Goal: Task Accomplishment & Management: Manage account settings

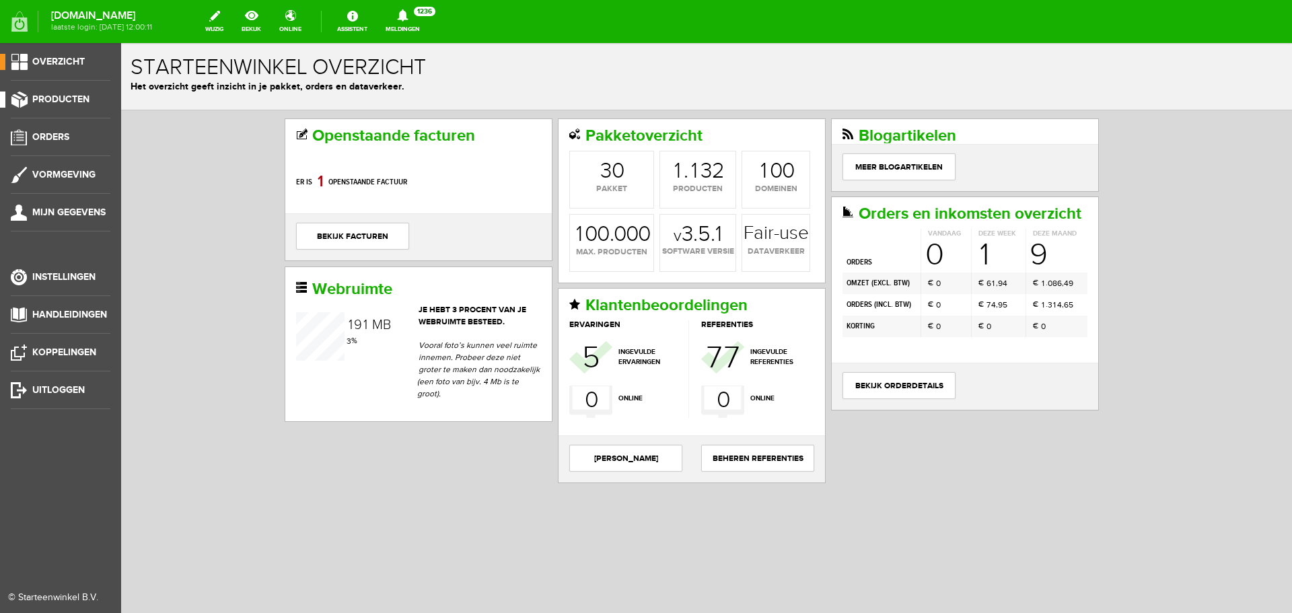
click at [81, 100] on span "Producten" at bounding box center [60, 99] width 57 height 11
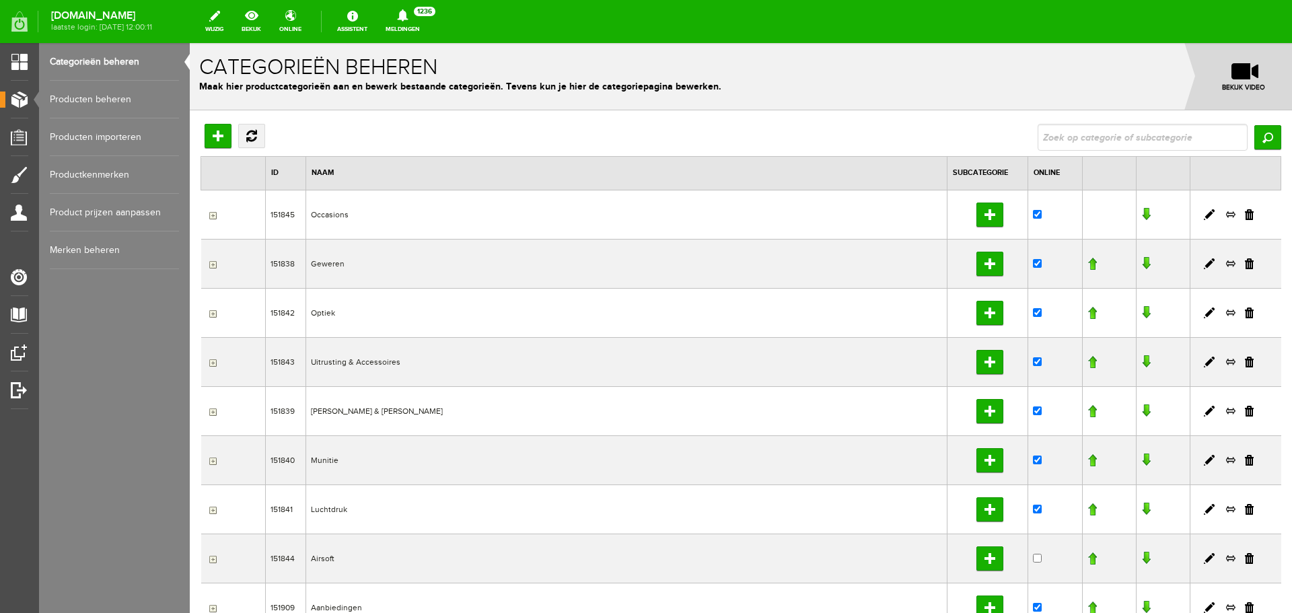
click at [120, 102] on link "Producten beheren" at bounding box center [114, 100] width 129 height 38
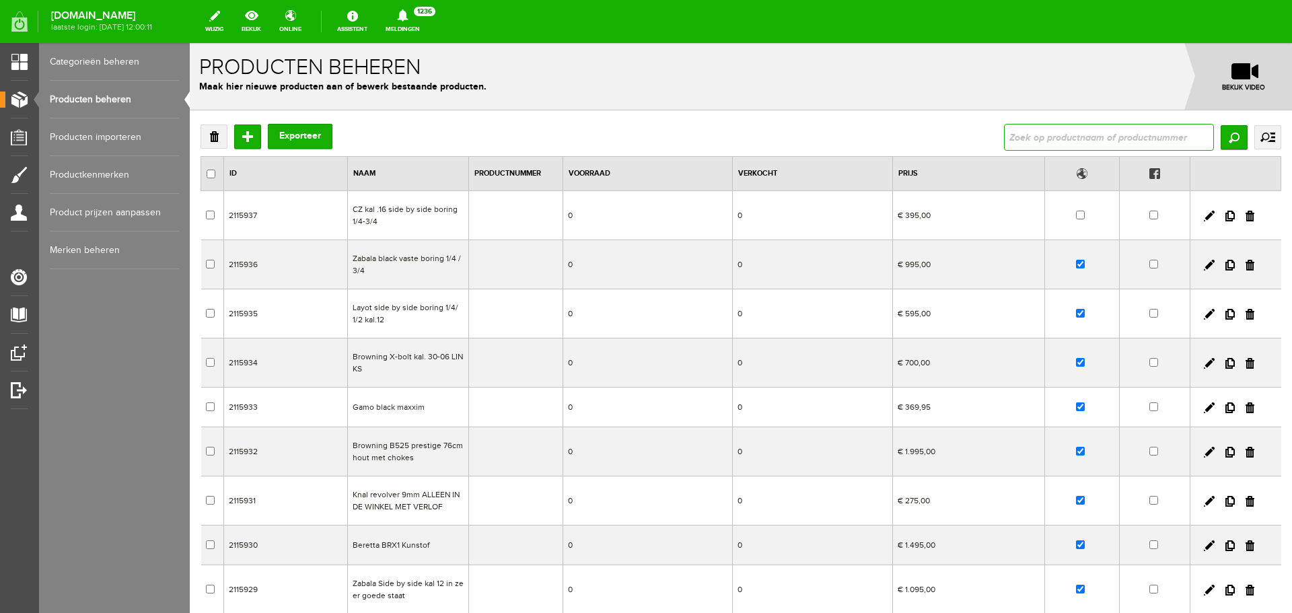
click at [1055, 139] on input "text" at bounding box center [1109, 137] width 210 height 27
type input "Gamo black maxxim"
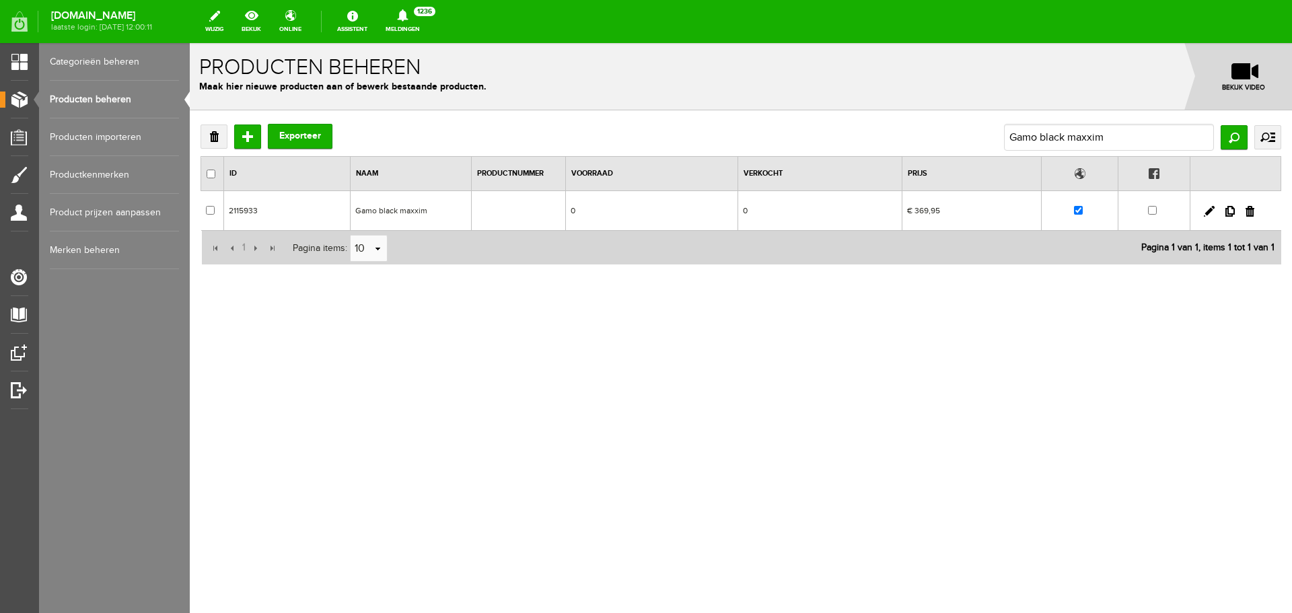
click at [409, 204] on td "Gamo black maxxim" at bounding box center [411, 211] width 121 height 40
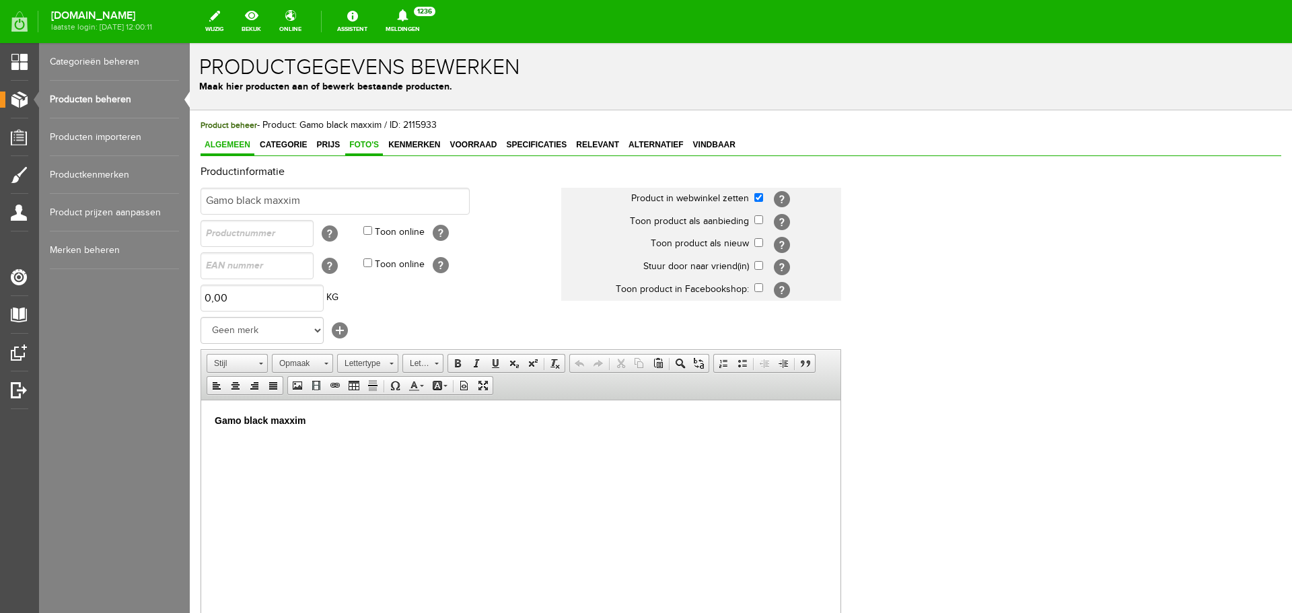
click at [370, 150] on link "Foto's" at bounding box center [364, 146] width 38 height 20
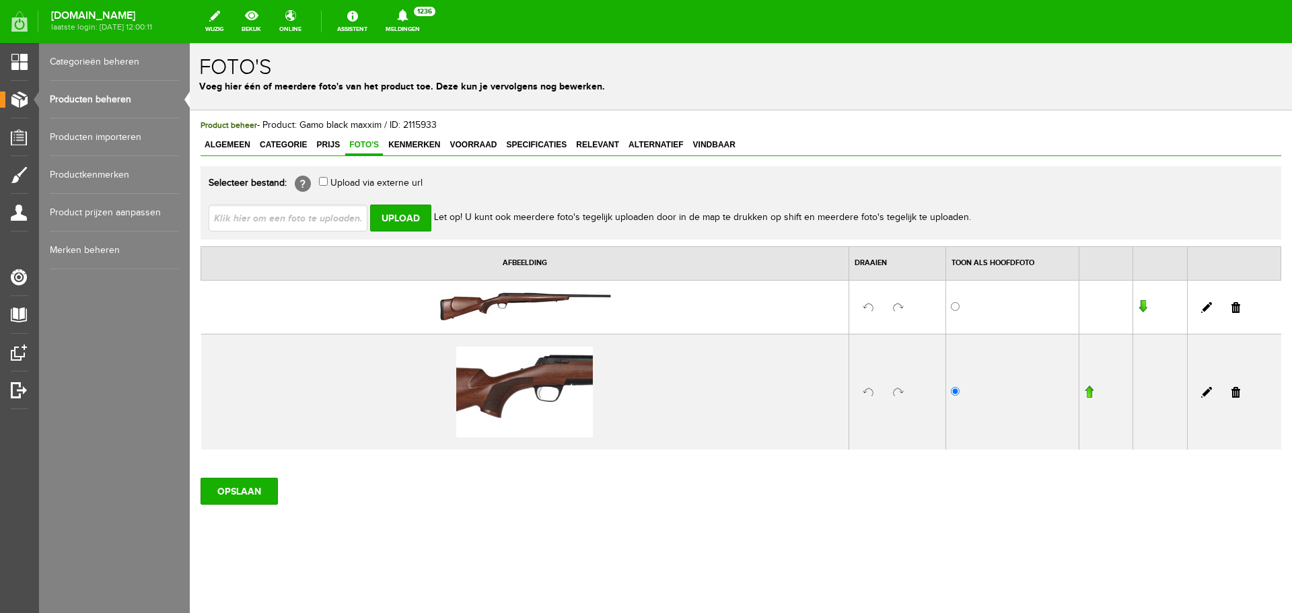
click at [1240, 308] on link at bounding box center [1236, 307] width 9 height 11
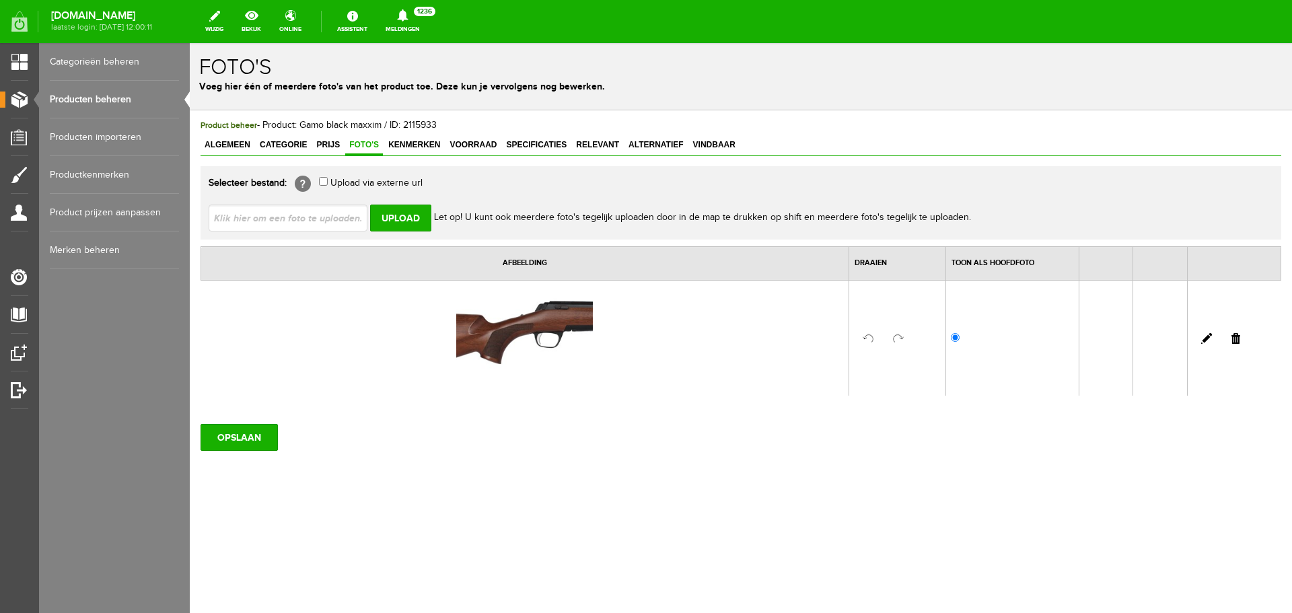
click at [1237, 340] on link at bounding box center [1236, 338] width 9 height 11
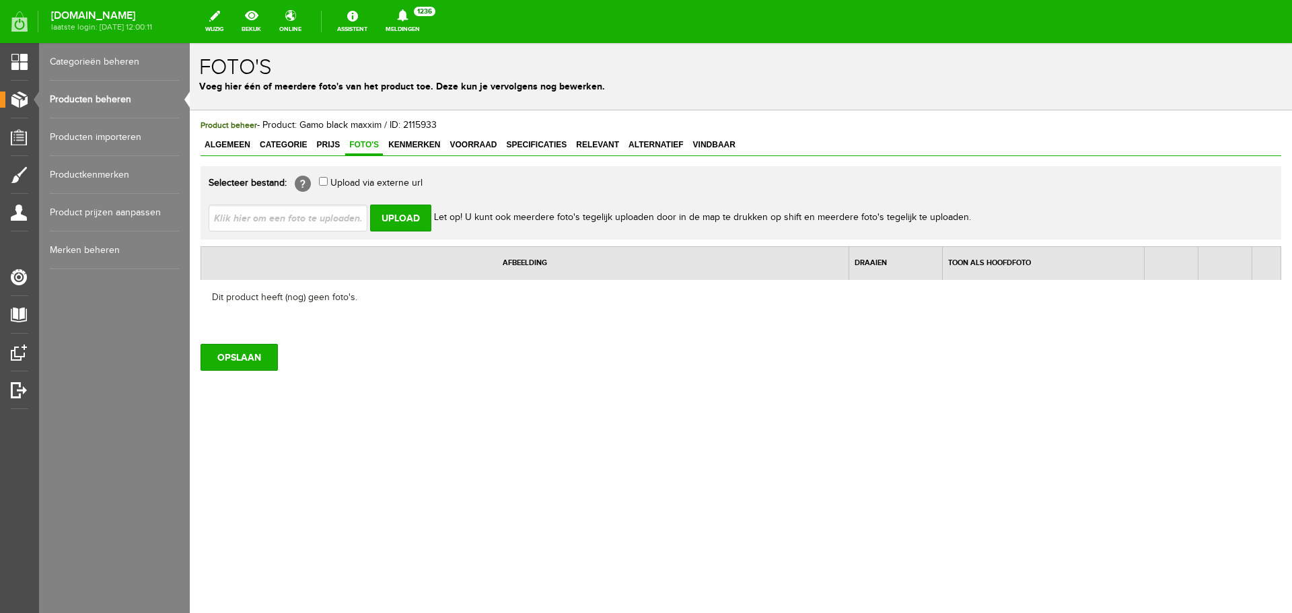
click at [322, 215] on input "file" at bounding box center [294, 218] width 170 height 26
type input "C:\fakepath\Gamo-Black-maxim_DT.jpg"
type input "Gamo-Black-maxim_DT.jpg; Gamo-Black-maxim_full.jpg"
click at [409, 215] on input "Upload" at bounding box center [400, 218] width 61 height 27
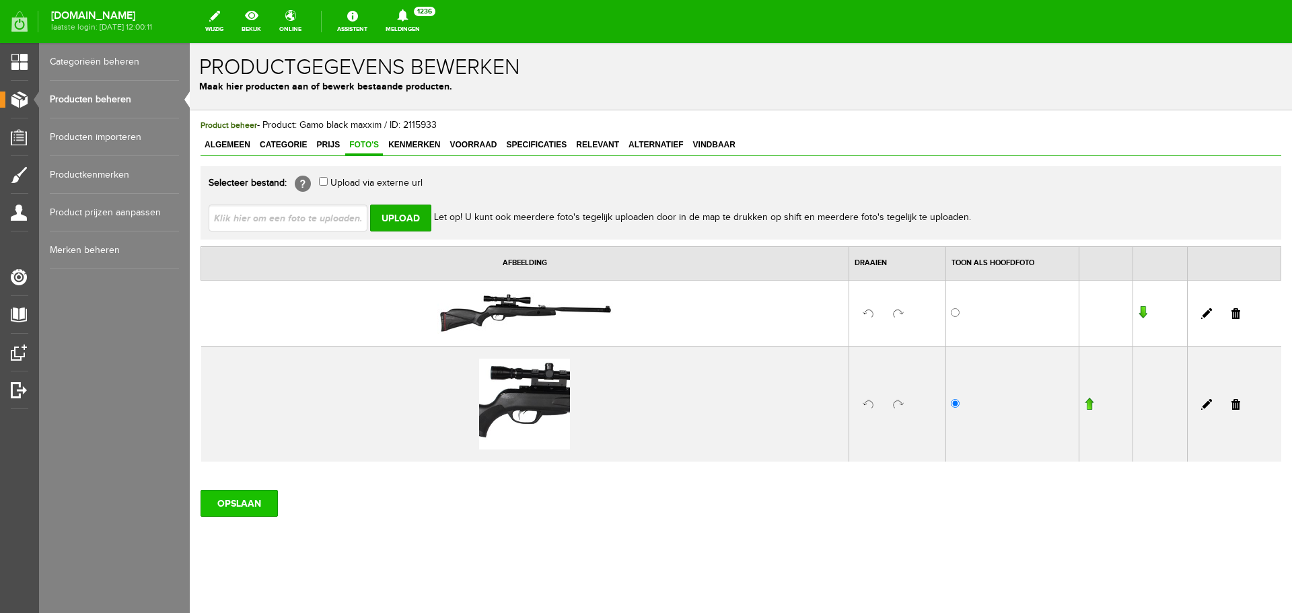
click at [260, 507] on input "OPSLAAN" at bounding box center [239, 503] width 77 height 27
click at [1045, 491] on div "OPSLAAN" at bounding box center [741, 498] width 1081 height 38
click at [254, 505] on input "OPSLAAN" at bounding box center [239, 503] width 77 height 27
